Goal: Communication & Community: Ask a question

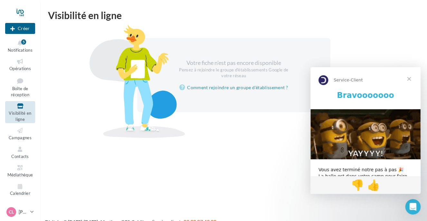
click at [411, 81] on span "Fermer" at bounding box center [409, 78] width 23 height 23
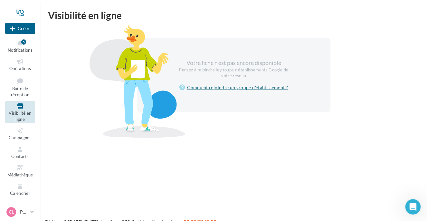
click at [243, 88] on link "Comment rejoindre un groupe d'établissement ?" at bounding box center [234, 88] width 109 height 8
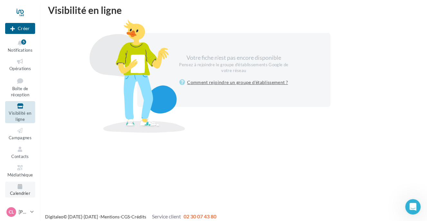
scroll to position [10, 0]
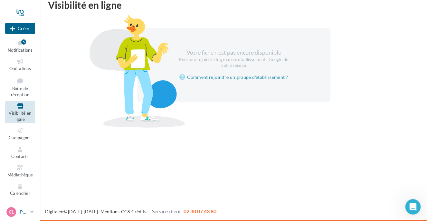
click at [25, 211] on p "[PERSON_NAME]" at bounding box center [23, 211] width 9 height 6
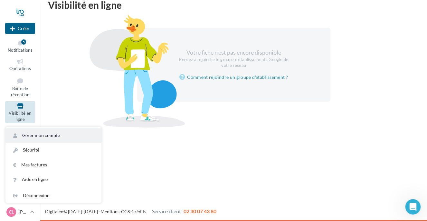
click at [38, 134] on link "Gérer mon compte" at bounding box center [53, 135] width 96 height 15
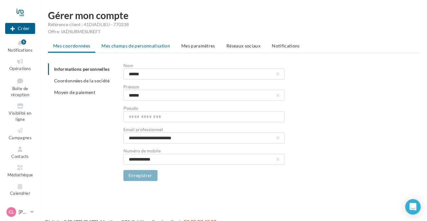
click at [145, 45] on span "Mes champs de personnalisation" at bounding box center [136, 45] width 69 height 5
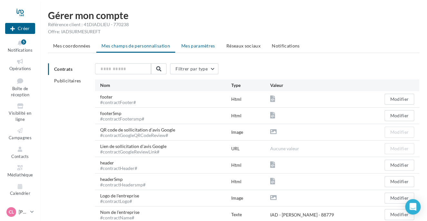
click at [205, 44] on span "Mes paramètres" at bounding box center [199, 45] width 34 height 5
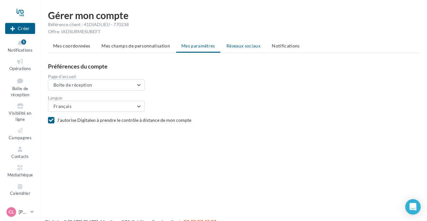
click at [235, 44] on span "Réseaux sociaux" at bounding box center [244, 45] width 34 height 5
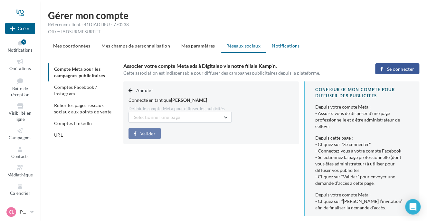
click at [280, 45] on span "Notifications" at bounding box center [286, 45] width 28 height 5
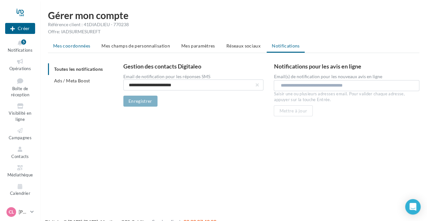
click at [72, 44] on span "Mes coordonnées" at bounding box center [71, 45] width 37 height 5
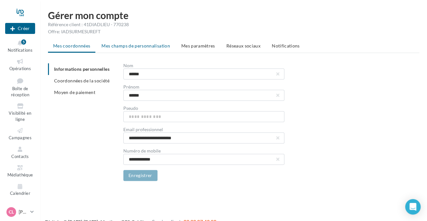
click at [118, 44] on span "Mes champs de personnalisation" at bounding box center [136, 45] width 69 height 5
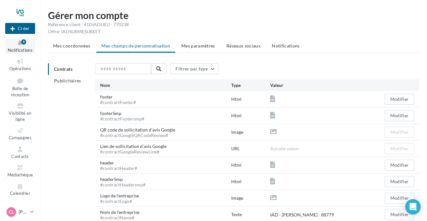
click at [24, 46] on icon at bounding box center [20, 42] width 26 height 7
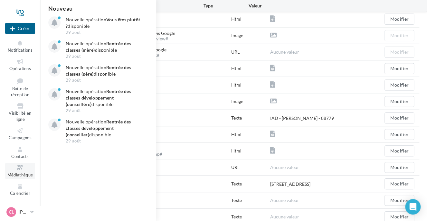
scroll to position [97, 0]
click at [24, 210] on p "[PERSON_NAME]" at bounding box center [23, 211] width 9 height 6
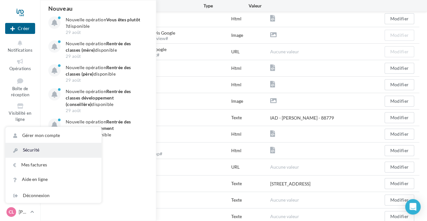
click at [36, 151] on link "Sécurité" at bounding box center [53, 149] width 96 height 15
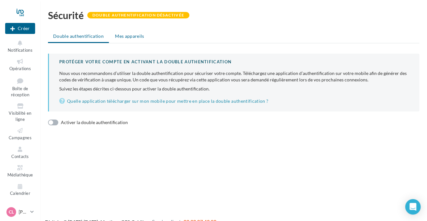
click at [124, 35] on span "Mes appareils" at bounding box center [129, 35] width 29 height 5
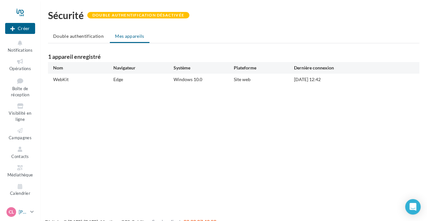
click at [22, 212] on p "[PERSON_NAME]" at bounding box center [23, 211] width 9 height 6
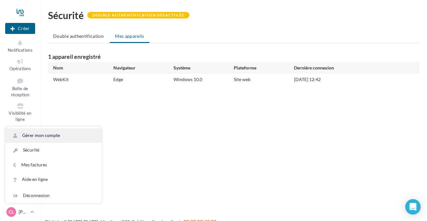
click at [32, 134] on link "Gérer mon compte" at bounding box center [53, 135] width 96 height 15
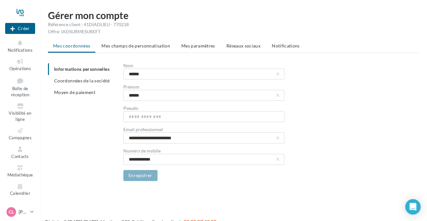
drag, startPoint x: 84, startPoint y: 24, endPoint x: 128, endPoint y: 25, distance: 44.5
click at [128, 25] on div "Référence client : 41DIADLIEU - 770238" at bounding box center [234, 24] width 372 height 6
drag, startPoint x: 128, startPoint y: 25, endPoint x: 124, endPoint y: 25, distance: 4.2
copy div "41DIADLIEU - 770238"
click at [109, 24] on div "Référence client : 41DIADLIEU - 770238" at bounding box center [234, 24] width 372 height 6
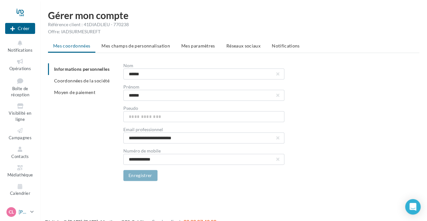
click at [30, 215] on link "CL Claire LAURET claire.lauret@iadfrance.fr" at bounding box center [20, 211] width 30 height 12
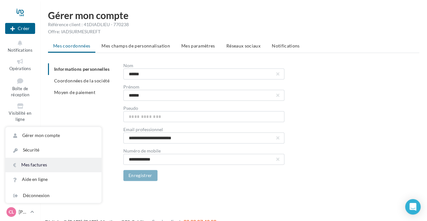
click at [44, 166] on link "Mes factures" at bounding box center [53, 164] width 96 height 15
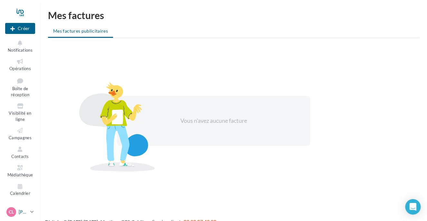
click at [25, 212] on p "[PERSON_NAME]" at bounding box center [23, 211] width 9 height 6
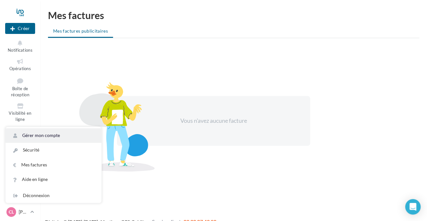
click at [43, 135] on link "Gérer mon compte" at bounding box center [53, 135] width 96 height 15
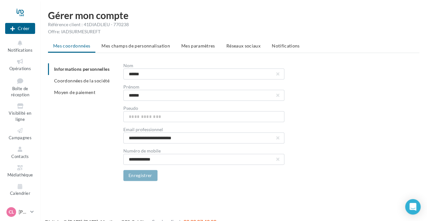
click at [93, 68] on ul "Informations personnelles Coordonnées de la société Moyen de paiement" at bounding box center [83, 80] width 70 height 35
click at [88, 83] on li "Coordonnées de la société" at bounding box center [83, 81] width 70 height 12
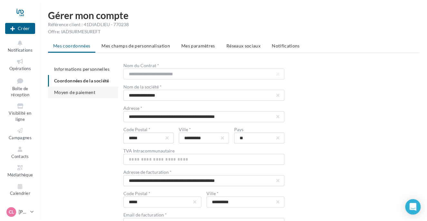
click at [82, 93] on span "Moyen de paiement" at bounding box center [74, 91] width 41 height 5
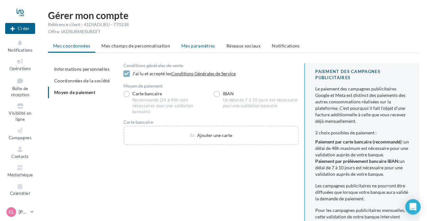
click at [204, 44] on span "Mes paramètres" at bounding box center [199, 45] width 34 height 5
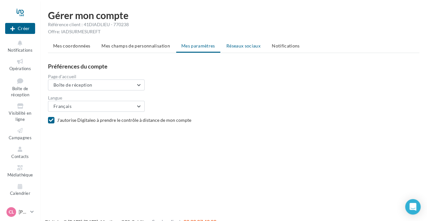
click at [234, 46] on span "Réseaux sociaux" at bounding box center [244, 45] width 34 height 5
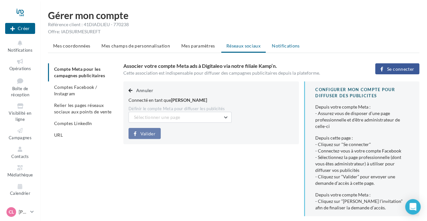
click at [288, 45] on span "Notifications" at bounding box center [286, 45] width 28 height 5
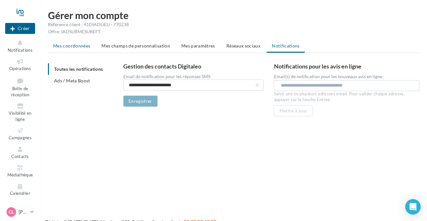
click at [75, 45] on span "Mes coordonnées" at bounding box center [71, 45] width 37 height 5
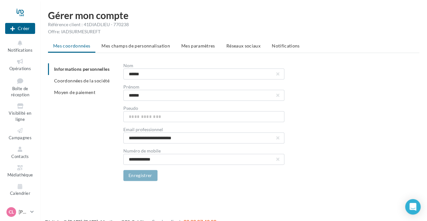
drag, startPoint x: 108, startPoint y: 33, endPoint x: 61, endPoint y: 32, distance: 47.1
click at [61, 32] on div "Offre: IADSURMESUREFT" at bounding box center [234, 31] width 372 height 6
copy div "IADSURMESUREFT"
click at [19, 83] on icon at bounding box center [20, 80] width 26 height 9
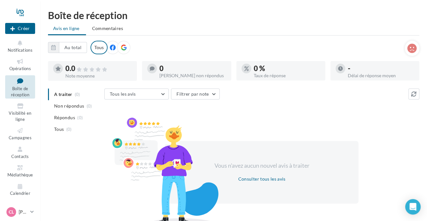
click at [121, 46] on icon at bounding box center [124, 47] width 6 height 6
click at [112, 46] on icon at bounding box center [113, 47] width 6 height 6
click at [102, 46] on div "Tous" at bounding box center [99, 48] width 17 height 14
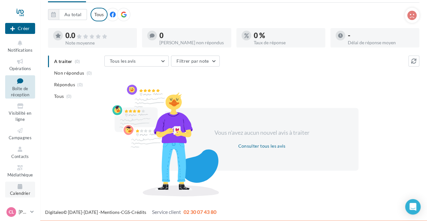
scroll to position [33, 0]
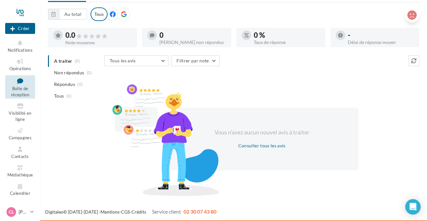
click at [414, 12] on icon at bounding box center [412, 15] width 9 height 10
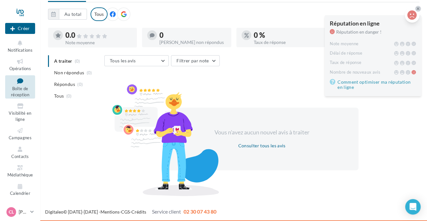
click at [414, 12] on icon at bounding box center [412, 15] width 9 height 10
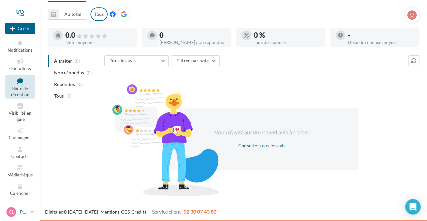
click at [29, 210] on link "CL [PERSON_NAME] [PERSON_NAME][EMAIL_ADDRESS][PERSON_NAME][DOMAIN_NAME]" at bounding box center [20, 211] width 30 height 12
click at [119, 181] on div at bounding box center [165, 139] width 113 height 113
click at [21, 30] on button "Créer" at bounding box center [20, 28] width 30 height 11
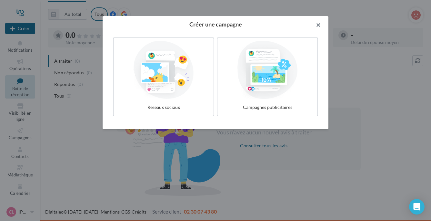
click at [320, 27] on button "button" at bounding box center [315, 25] width 26 height 19
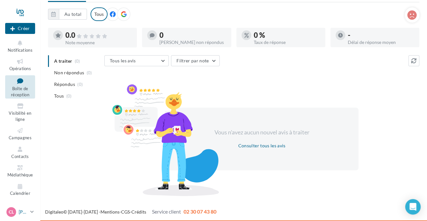
click at [31, 210] on icon at bounding box center [32, 211] width 4 height 5
click at [310, 87] on div "Vous n'avez aucun nouvel avis à traiter Consulter tous les avis" at bounding box center [261, 139] width 315 height 104
click at [420, 198] on body "Nouvelle campagne Créer Notifications Opérations Boîte de réception Visibilité …" at bounding box center [213, 87] width 427 height 221
click at [417, 207] on div "Open Intercom Messenger" at bounding box center [413, 206] width 17 height 17
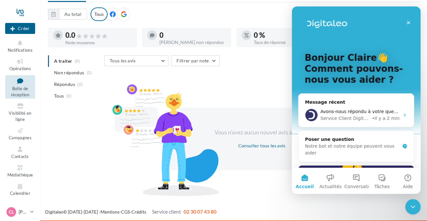
scroll to position [0, 0]
click at [355, 177] on button "Conversations" at bounding box center [357, 181] width 26 height 26
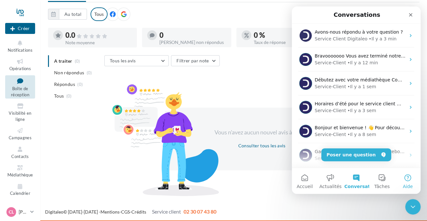
click at [410, 178] on button "Aide" at bounding box center [408, 181] width 26 height 26
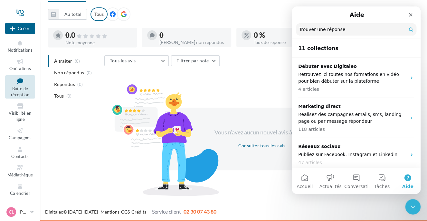
click at [409, 178] on button "Aide" at bounding box center [408, 181] width 26 height 26
click at [331, 178] on button "Actualités" at bounding box center [331, 181] width 26 height 26
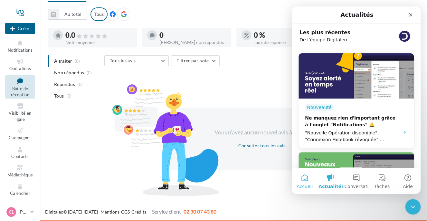
click at [303, 180] on button "Accueil" at bounding box center [305, 181] width 26 height 26
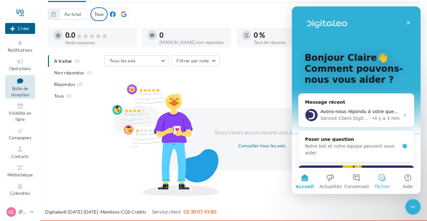
click at [384, 181] on button "Tâches" at bounding box center [382, 181] width 26 height 26
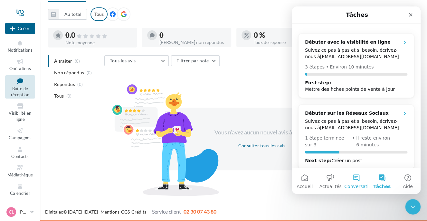
click at [358, 180] on button "Conversations" at bounding box center [357, 181] width 26 height 26
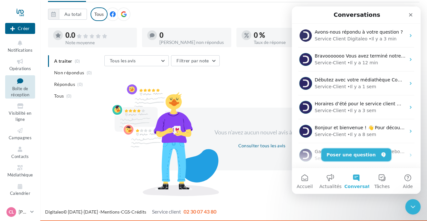
drag, startPoint x: 358, startPoint y: 158, endPoint x: 357, endPoint y: 154, distance: 3.5
click at [357, 155] on button "Poser une question" at bounding box center [357, 154] width 70 height 13
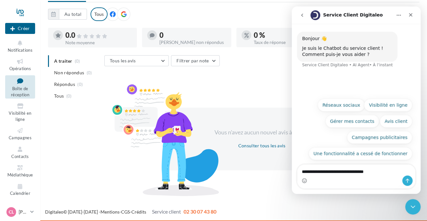
type textarea "**********"
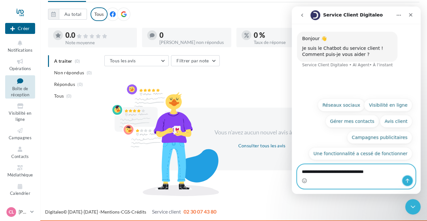
click at [403, 179] on button "Envoyer un message…" at bounding box center [408, 180] width 10 height 10
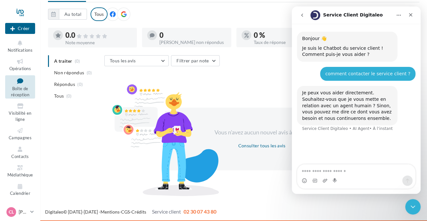
click at [331, 169] on textarea "Envoyer un message..." at bounding box center [357, 169] width 118 height 11
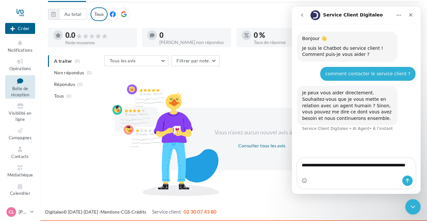
drag, startPoint x: 360, startPoint y: 166, endPoint x: 374, endPoint y: 147, distance: 23.3
click at [360, 166] on textarea "**********" at bounding box center [357, 166] width 118 height 17
click at [327, 172] on textarea "**********" at bounding box center [357, 166] width 118 height 17
type textarea "**********"
click at [406, 180] on icon "Envoyer un message…" at bounding box center [407, 180] width 5 height 5
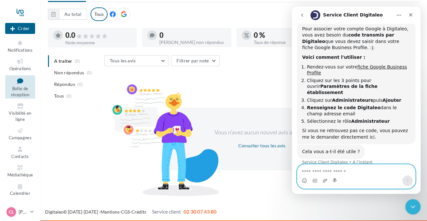
scroll to position [136, 0]
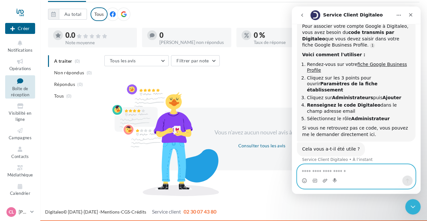
click at [367, 175] on textarea "Envoyer un message..." at bounding box center [357, 169] width 118 height 11
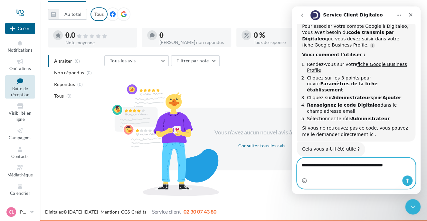
type textarea "**********"
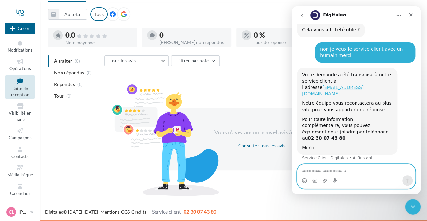
scroll to position [259, 0]
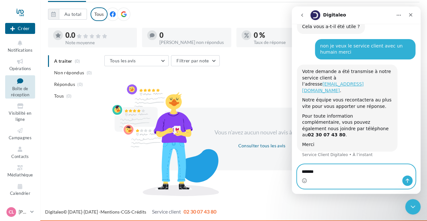
type textarea "*******"
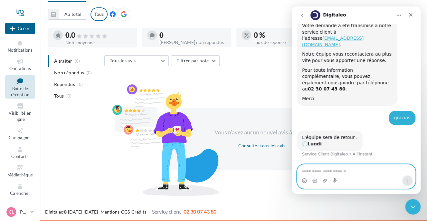
scroll to position [304, 0]
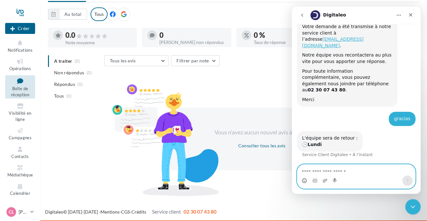
click at [304, 182] on circle "Sélectionneur d’emoji" at bounding box center [304, 180] width 4 height 4
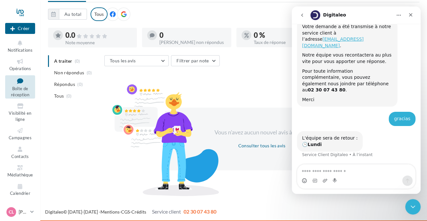
click at [306, 177] on div "Intercom Messenger" at bounding box center [304, 180] width 5 height 10
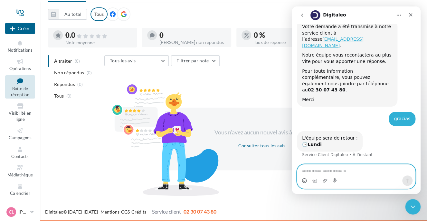
click at [304, 180] on icon "Sélectionneur d’emoji" at bounding box center [304, 180] width 5 height 5
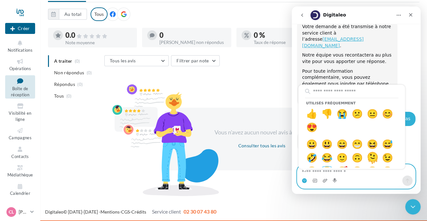
drag, startPoint x: 304, startPoint y: 180, endPoint x: 316, endPoint y: 139, distance: 42.9
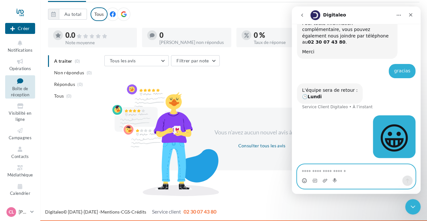
click at [303, 180] on icon "Sélectionneur d’emoji" at bounding box center [304, 180] width 5 height 5
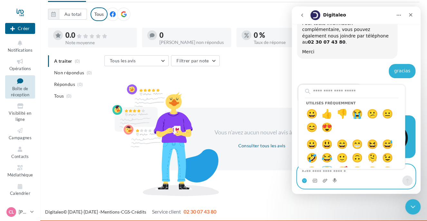
click at [303, 180] on circle "Sélectionneur d’emoji" at bounding box center [304, 180] width 4 height 4
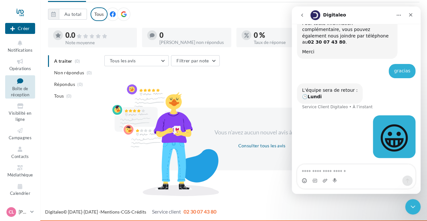
click at [304, 176] on div "Intercom Messenger" at bounding box center [304, 180] width 5 height 10
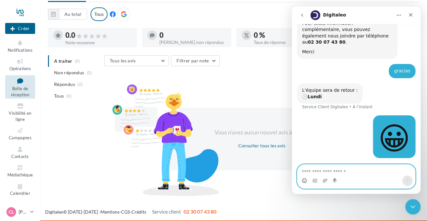
click at [304, 179] on icon "Sélectionneur d’emoji" at bounding box center [304, 180] width 5 height 5
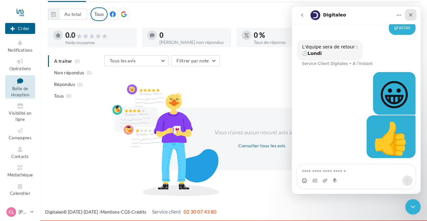
click at [410, 11] on div "Fermer" at bounding box center [411, 15] width 12 height 12
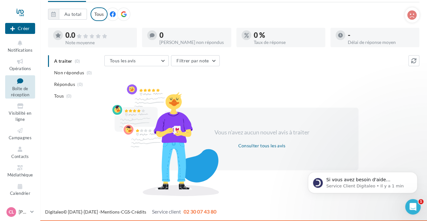
scroll to position [0, 0]
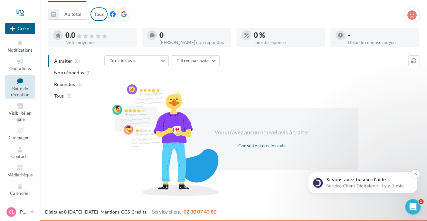
click at [383, 183] on p "Service Client Digitaleo • Il y a 1 min" at bounding box center [368, 186] width 83 height 6
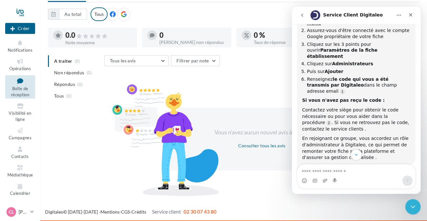
scroll to position [193, 0]
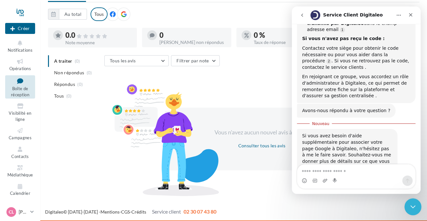
click at [410, 205] on icon "Fermer le Messenger Intercom" at bounding box center [412, 205] width 8 height 8
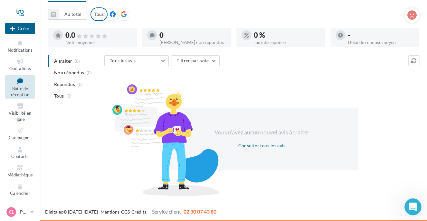
click at [412, 205] on icon "Ouvrir le Messenger Intercom" at bounding box center [412, 205] width 11 height 11
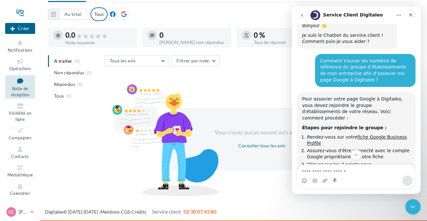
scroll to position [0, 0]
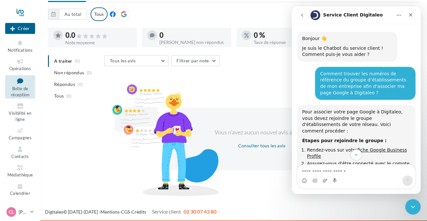
click at [398, 17] on icon "Accueil" at bounding box center [399, 15] width 5 height 5
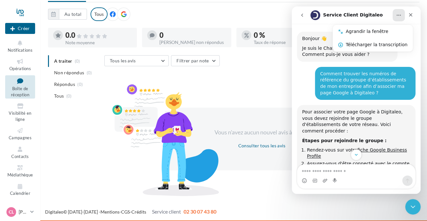
click at [397, 18] on button "Accueil" at bounding box center [399, 15] width 12 height 12
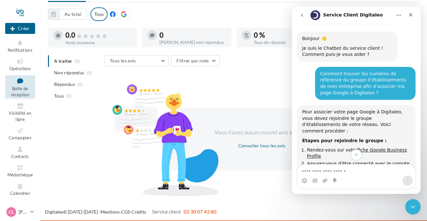
click at [301, 18] on button "go back" at bounding box center [302, 15] width 12 height 12
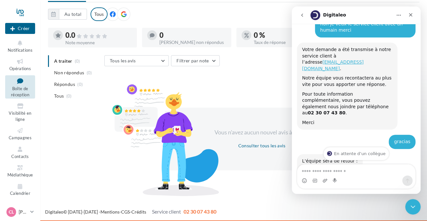
scroll to position [266, 0]
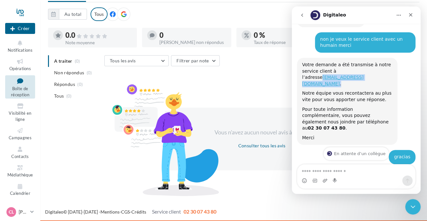
drag, startPoint x: 369, startPoint y: 71, endPoint x: 299, endPoint y: 71, distance: 70.3
click at [299, 71] on div "Votre demande a été transmise à notre service client à l’adresse [EMAIL_ADDRESS…" at bounding box center [347, 101] width 101 height 87
drag, startPoint x: 299, startPoint y: 71, endPoint x: 319, endPoint y: 72, distance: 19.7
copy div "[EMAIL_ADDRESS][DOMAIN_NAME] ."
